Goal: Check status: Check status

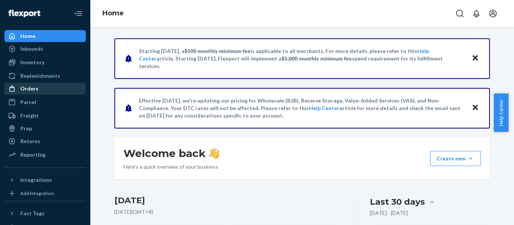
click at [42, 87] on div "Orders" at bounding box center [45, 88] width 80 height 11
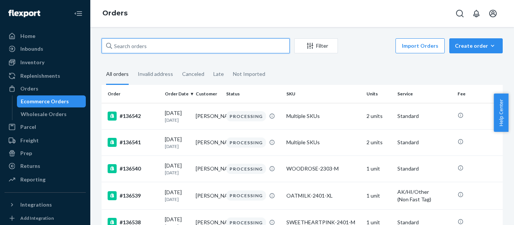
click at [193, 49] on input "text" at bounding box center [196, 45] width 188 height 15
paste input "130784"
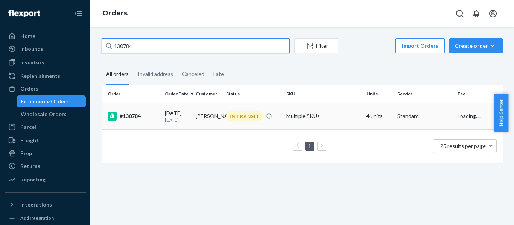
type input "130784"
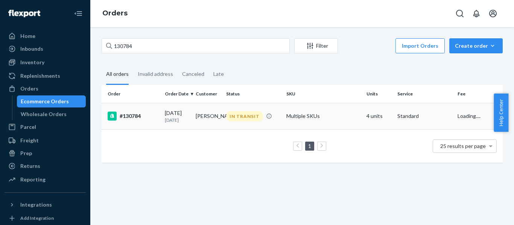
click at [126, 116] on div "#130784" at bounding box center [133, 116] width 51 height 9
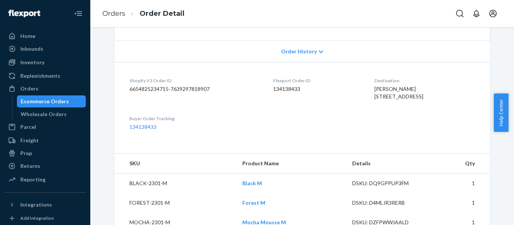
scroll to position [153, 0]
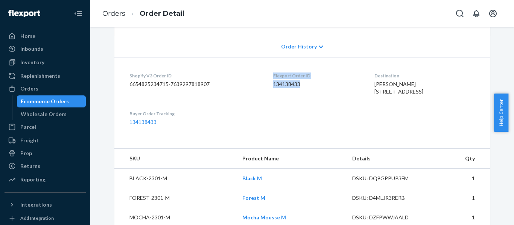
drag, startPoint x: 281, startPoint y: 83, endPoint x: 259, endPoint y: 77, distance: 22.5
click at [259, 77] on dl "Shopify V3 Order ID 6654825234715-7639297818907 Flexport Order ID 134138433 Des…" at bounding box center [301, 99] width 375 height 84
copy div "Flexport Order ID 134138433"
click at [289, 96] on div "Flexport Order ID 134138433" at bounding box center [317, 86] width 89 height 26
drag, startPoint x: 293, startPoint y: 83, endPoint x: 263, endPoint y: 85, distance: 29.8
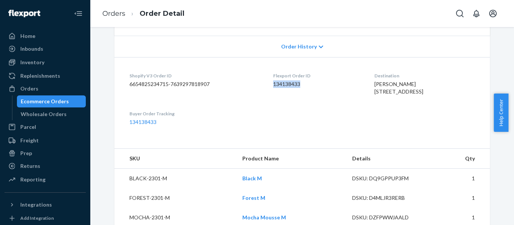
click at [273, 85] on dd "134138433" at bounding box center [317, 84] width 89 height 8
copy dd "134138433"
drag, startPoint x: 369, startPoint y: 108, endPoint x: 350, endPoint y: 87, distance: 28.2
click at [350, 87] on dl "Shopify V3 Order ID 6654825234715-7639297818907 Flexport Order ID 134138433 Des…" at bounding box center [301, 99] width 375 height 84
copy span "[PERSON_NAME] [STREET_ADDRESS]"
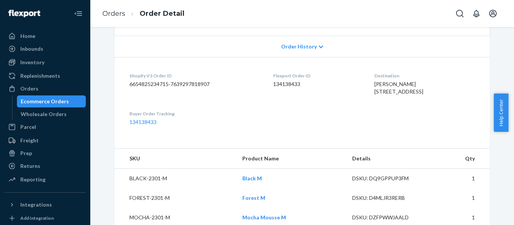
click at [222, 116] on dl "Shopify V3 Order ID 6654825234715-7639297818907 Flexport Order ID 134138433 Des…" at bounding box center [301, 99] width 375 height 84
